Goal: Find specific page/section: Find specific page/section

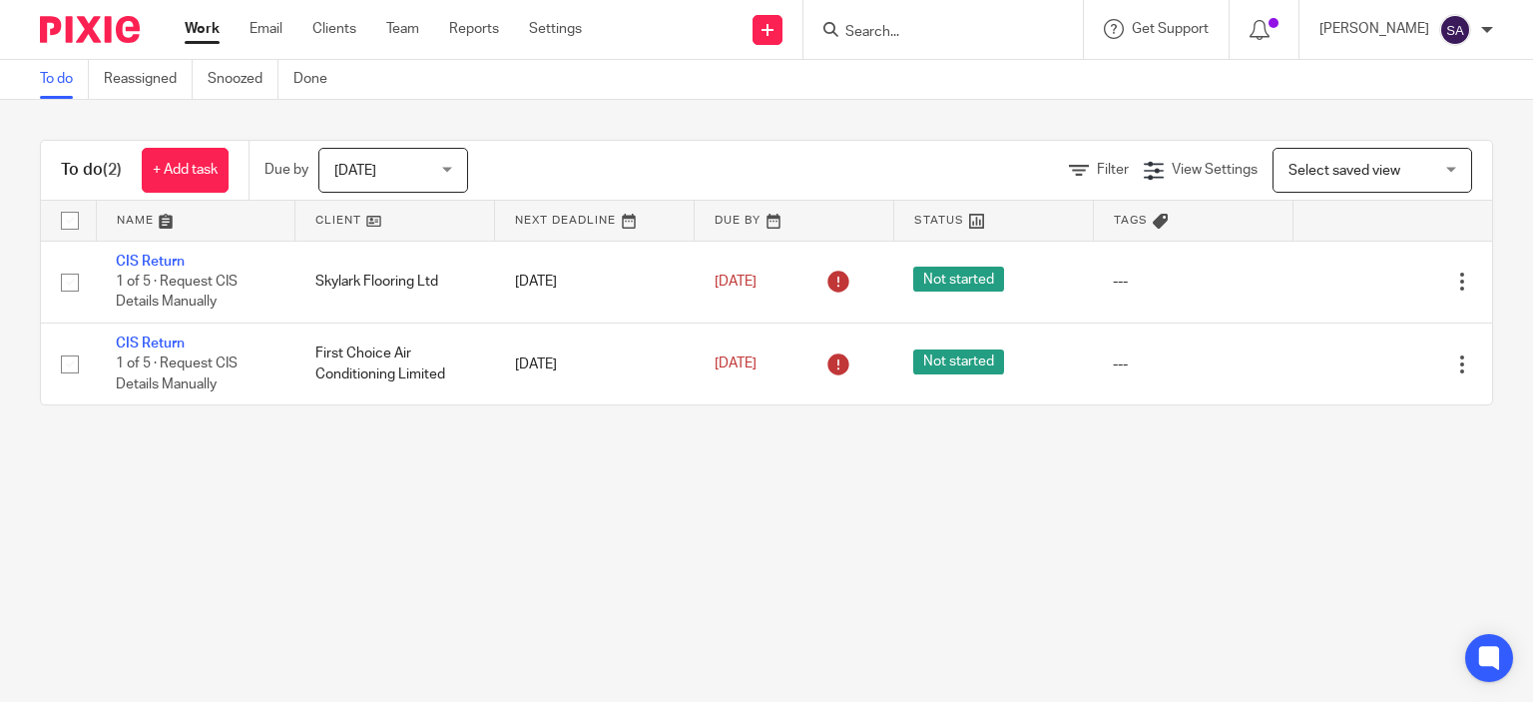
click at [934, 24] on input "Search" at bounding box center [933, 33] width 180 height 18
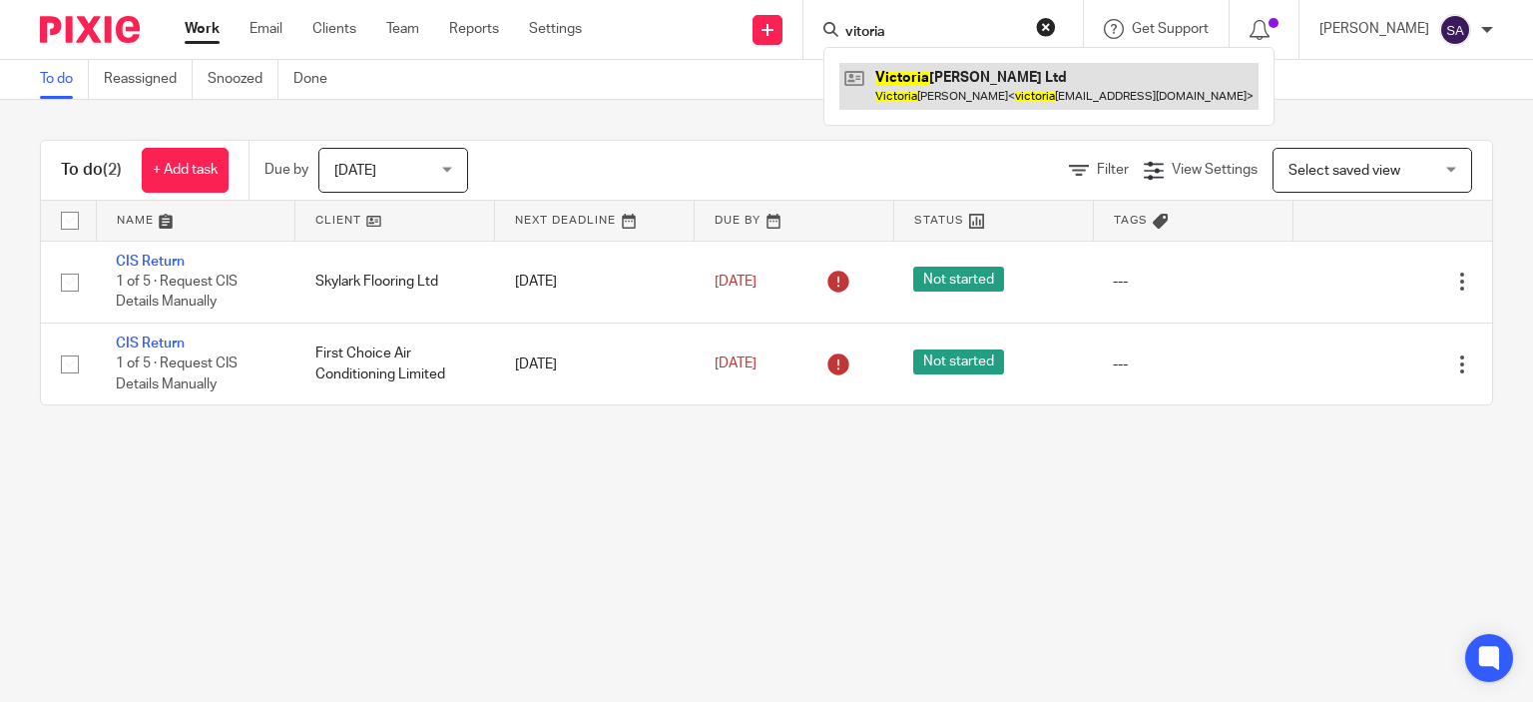
type input "vitoria"
click at [954, 81] on link at bounding box center [1048, 86] width 419 height 46
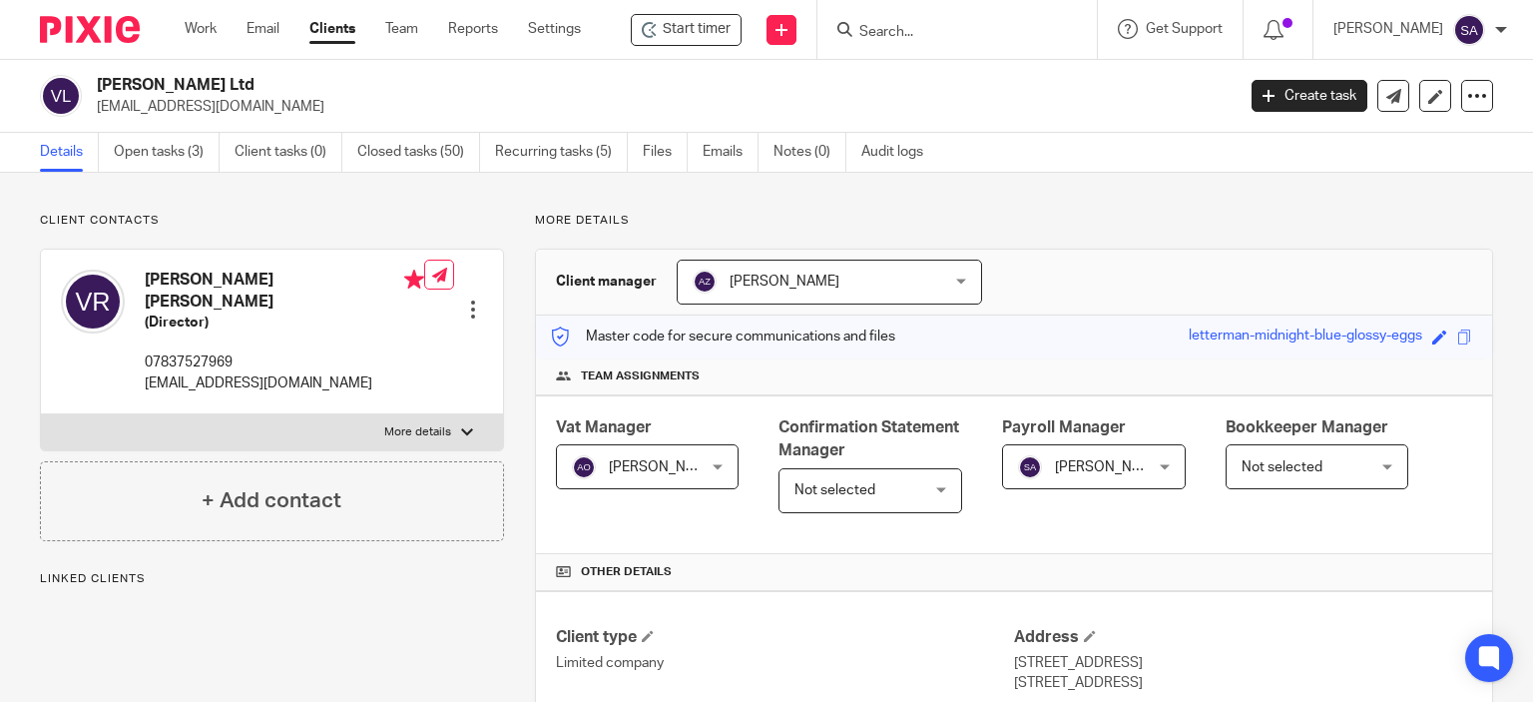
scroll to position [399, 0]
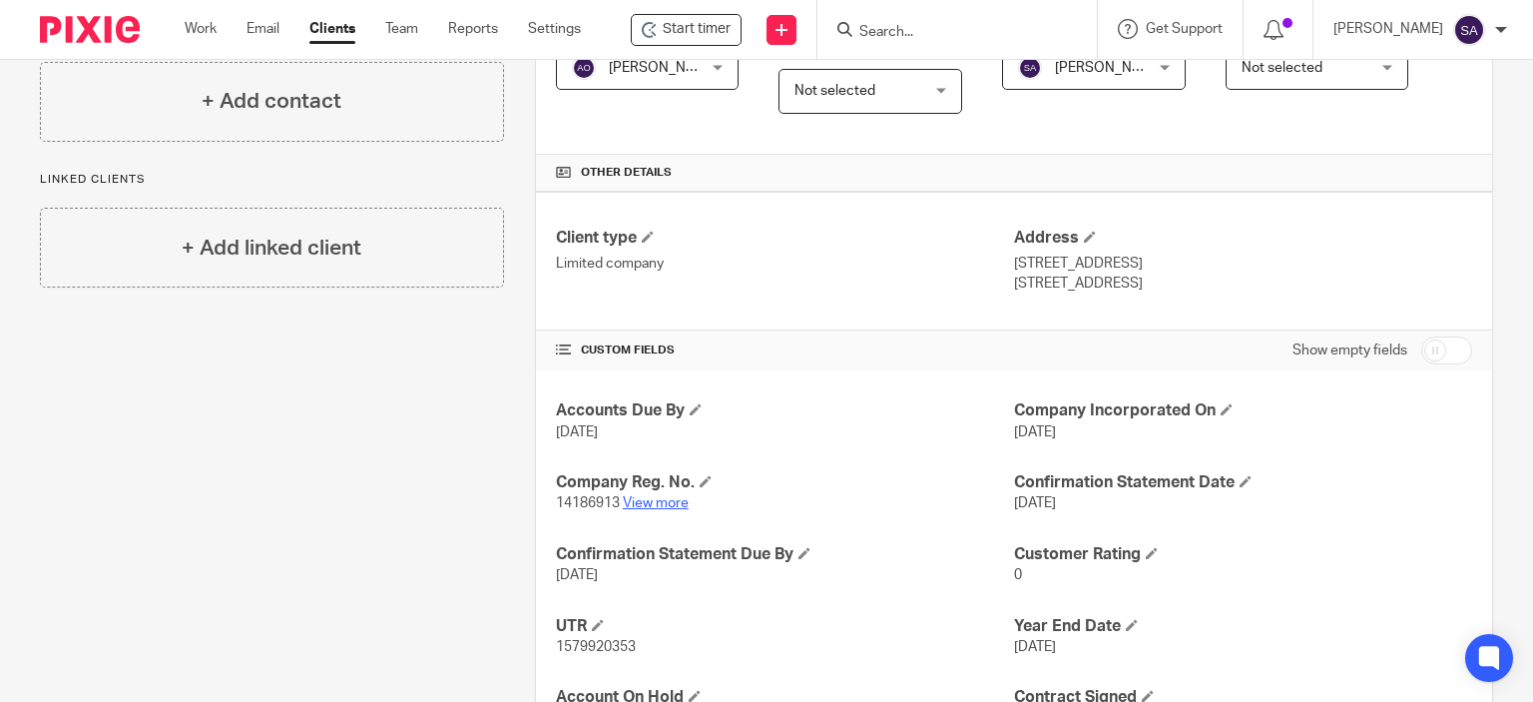
click at [646, 496] on link "View more" at bounding box center [656, 503] width 66 height 14
